Goal: Information Seeking & Learning: Learn about a topic

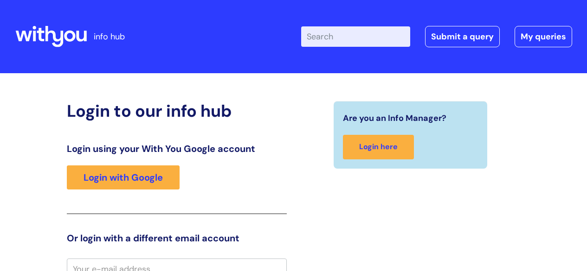
scroll to position [8, 0]
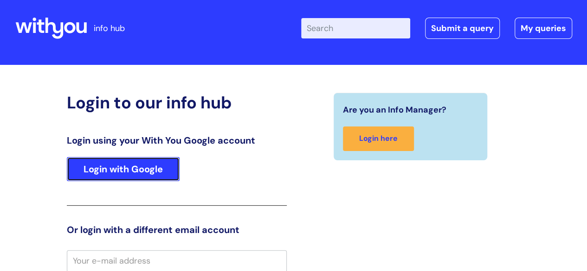
click at [115, 169] on link "Login with Google" at bounding box center [123, 169] width 113 height 24
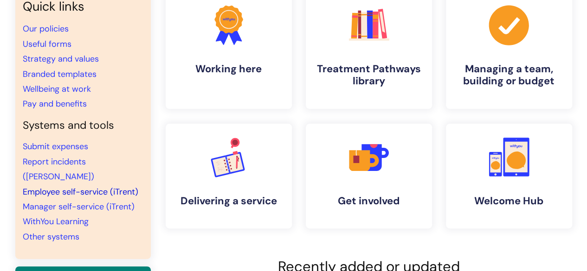
scroll to position [93, 0]
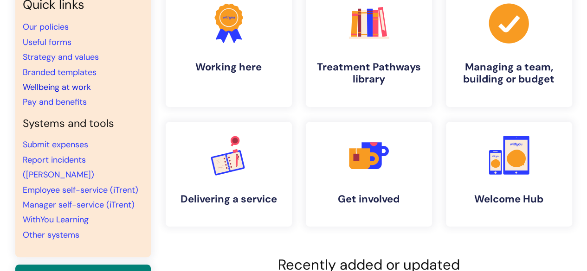
click at [67, 86] on link "Wellbeing at work" at bounding box center [57, 87] width 68 height 11
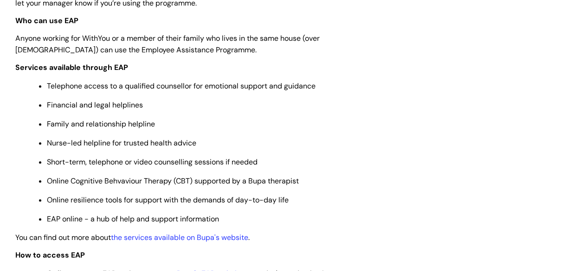
scroll to position [325, 0]
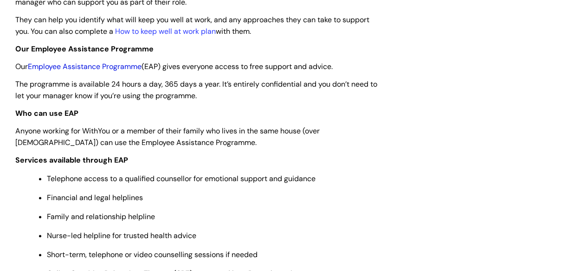
click at [100, 67] on link "Employee Assistance Programme" at bounding box center [85, 67] width 114 height 10
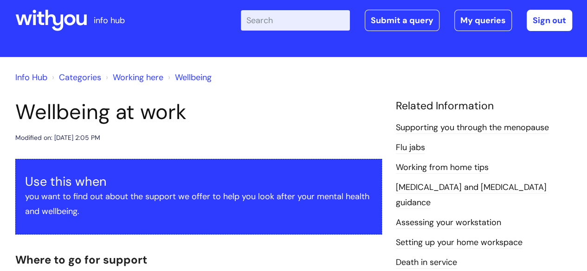
scroll to position [0, 0]
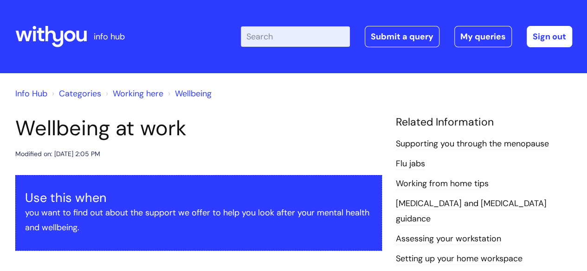
click at [191, 94] on link "Wellbeing" at bounding box center [193, 93] width 37 height 11
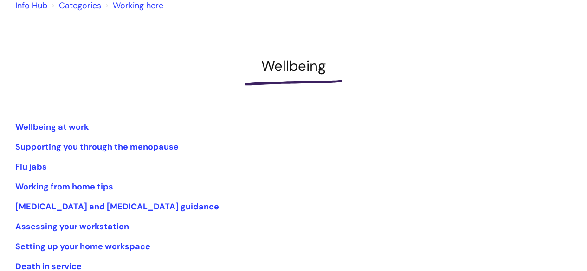
scroll to position [128, 0]
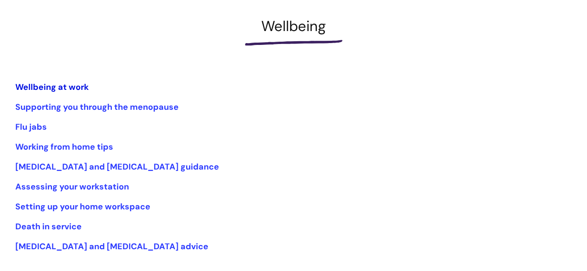
click at [73, 87] on link "Wellbeing at work" at bounding box center [51, 87] width 73 height 11
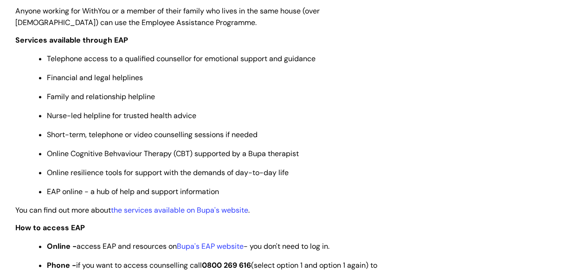
scroll to position [464, 0]
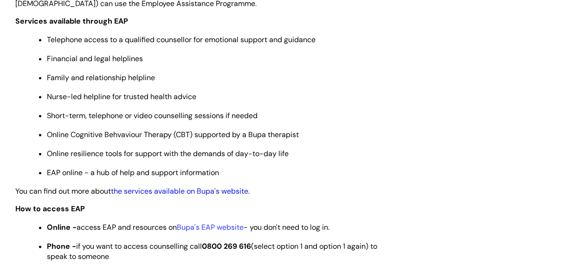
click at [152, 192] on link "the services available on Bupa's website" at bounding box center [179, 191] width 137 height 10
